Goal: Transaction & Acquisition: Purchase product/service

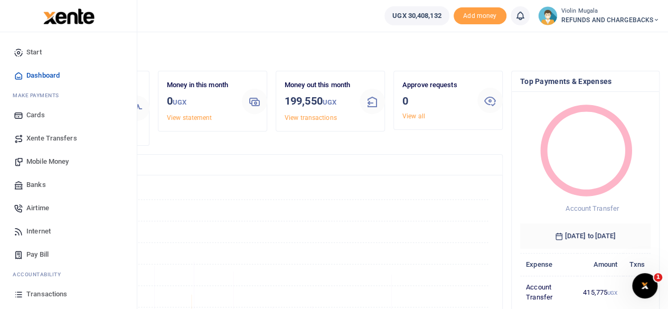
click at [40, 140] on span "Xente Transfers" at bounding box center [51, 138] width 51 height 11
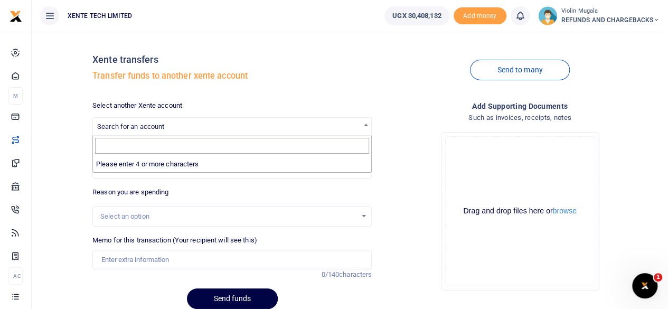
click at [287, 130] on span "Search for an account" at bounding box center [232, 126] width 278 height 16
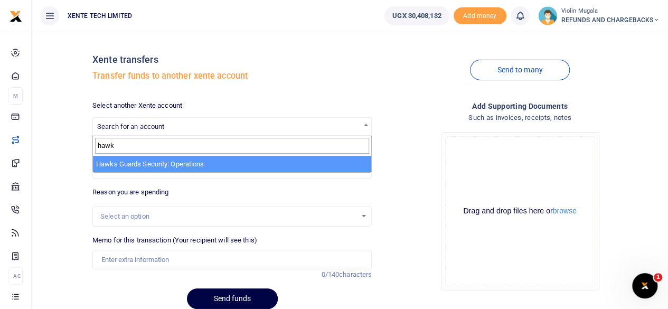
type input "hawk"
select select "3065"
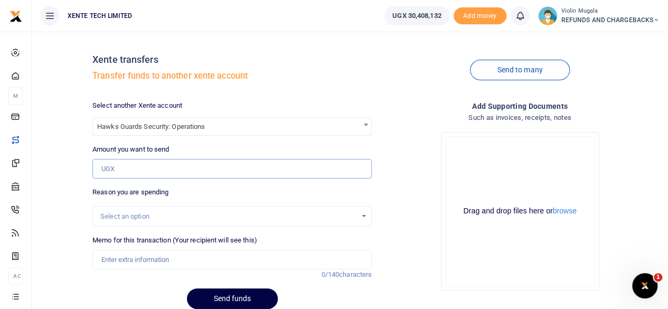
click at [125, 167] on input "Amount you want to send" at bounding box center [231, 169] width 279 height 20
paste input "95004."
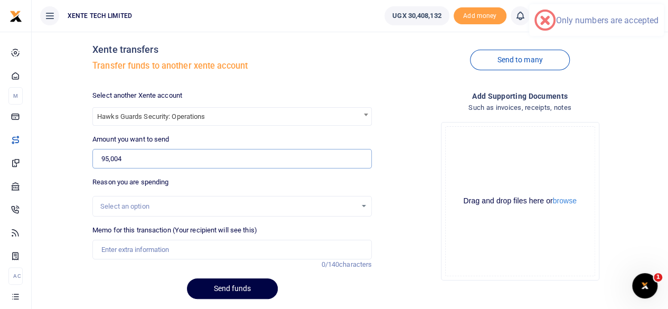
scroll to position [13, 0]
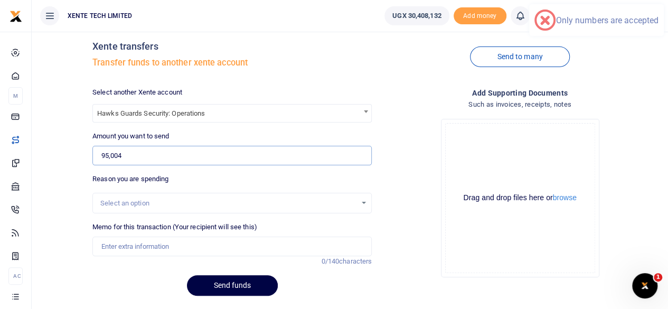
type input "95,004"
click at [140, 201] on div "Select an option" at bounding box center [228, 203] width 256 height 11
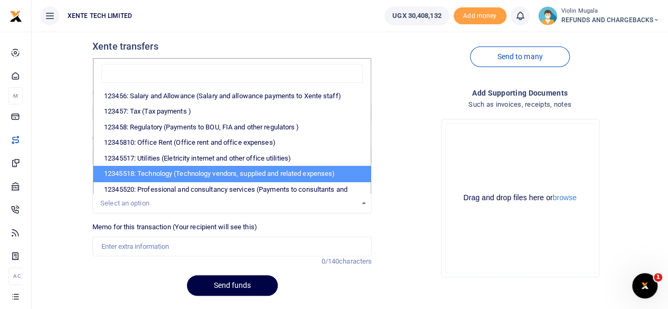
scroll to position [215, 0]
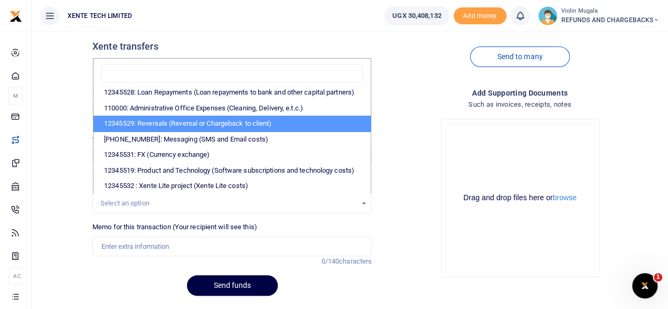
click at [188, 116] on li "12345529: Reversals (Reversal or Chargeback to client)" at bounding box center [231, 124] width 277 height 16
select select "56"
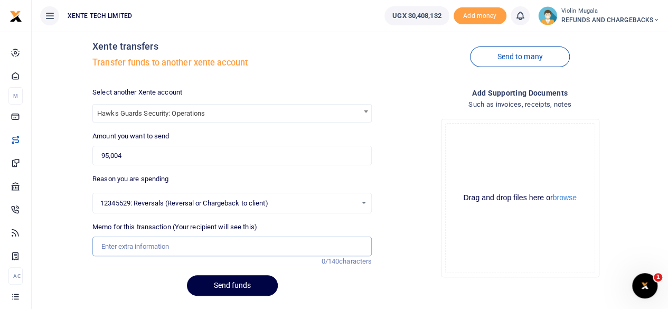
click at [130, 244] on input "Memo for this transaction (Your recipient will see this)" at bounding box center [231, 246] width 279 height 20
type input "Funds sent to a blocked number"
click at [484, 144] on div "Drag and drop files here or browse Powered by Uppy" at bounding box center [520, 198] width 150 height 150
click at [490, 195] on div "Drag and drop files here or browse" at bounding box center [519, 198] width 149 height 10
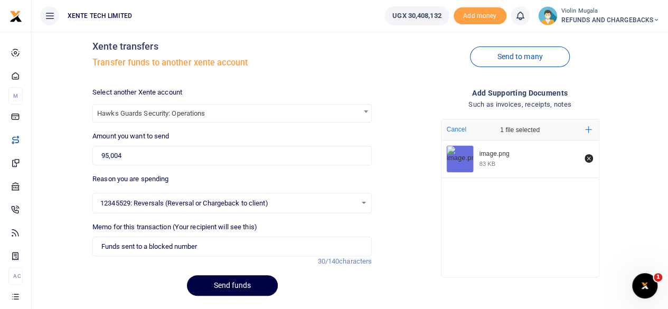
click at [462, 199] on div "image.png 83 KB" at bounding box center [519, 205] width 157 height 131
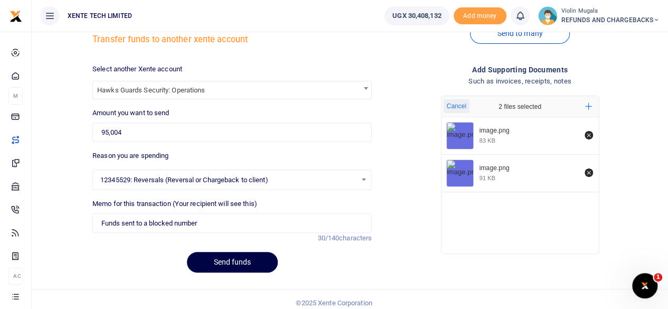
scroll to position [43, 0]
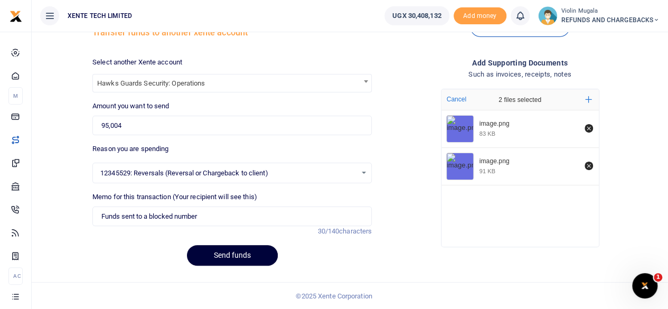
click at [235, 254] on button "Send funds" at bounding box center [232, 255] width 91 height 21
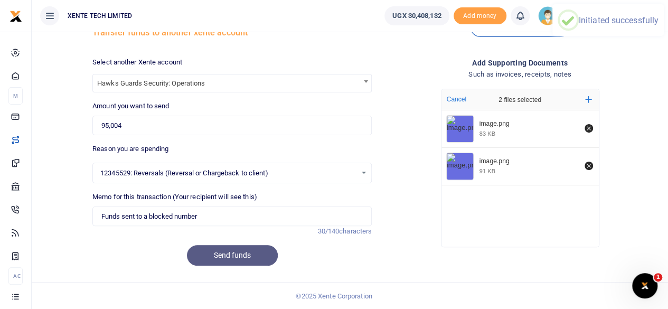
scroll to position [0, 0]
